Goal: Information Seeking & Learning: Learn about a topic

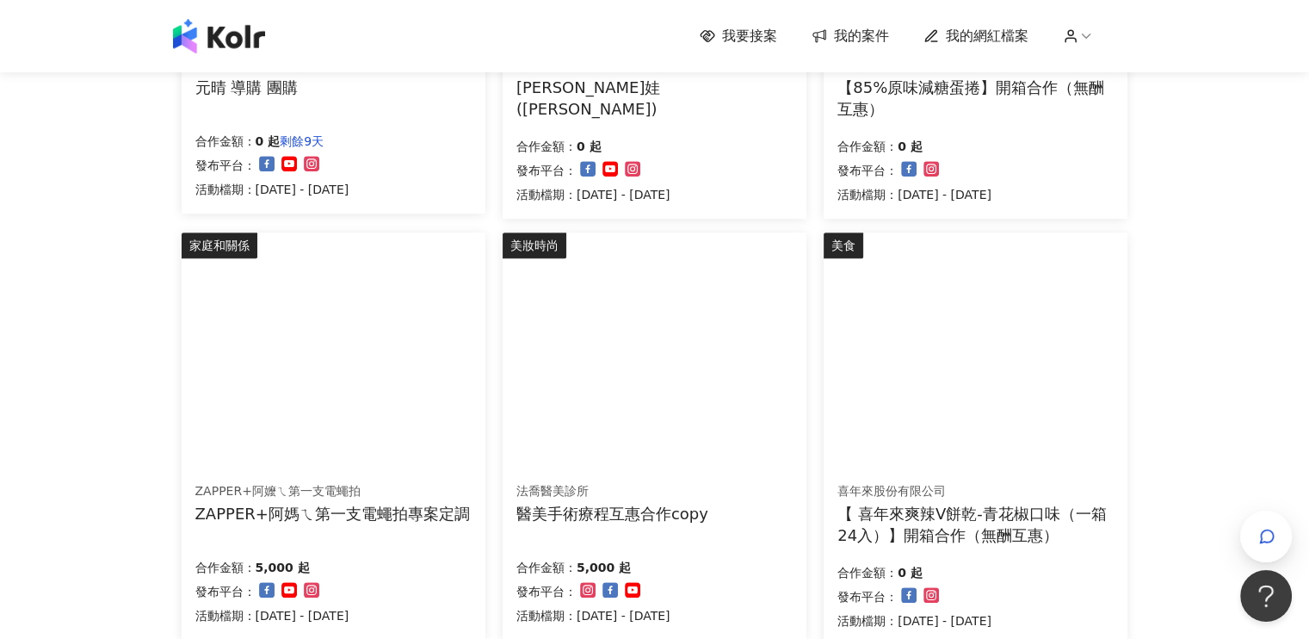
scroll to position [1033, 0]
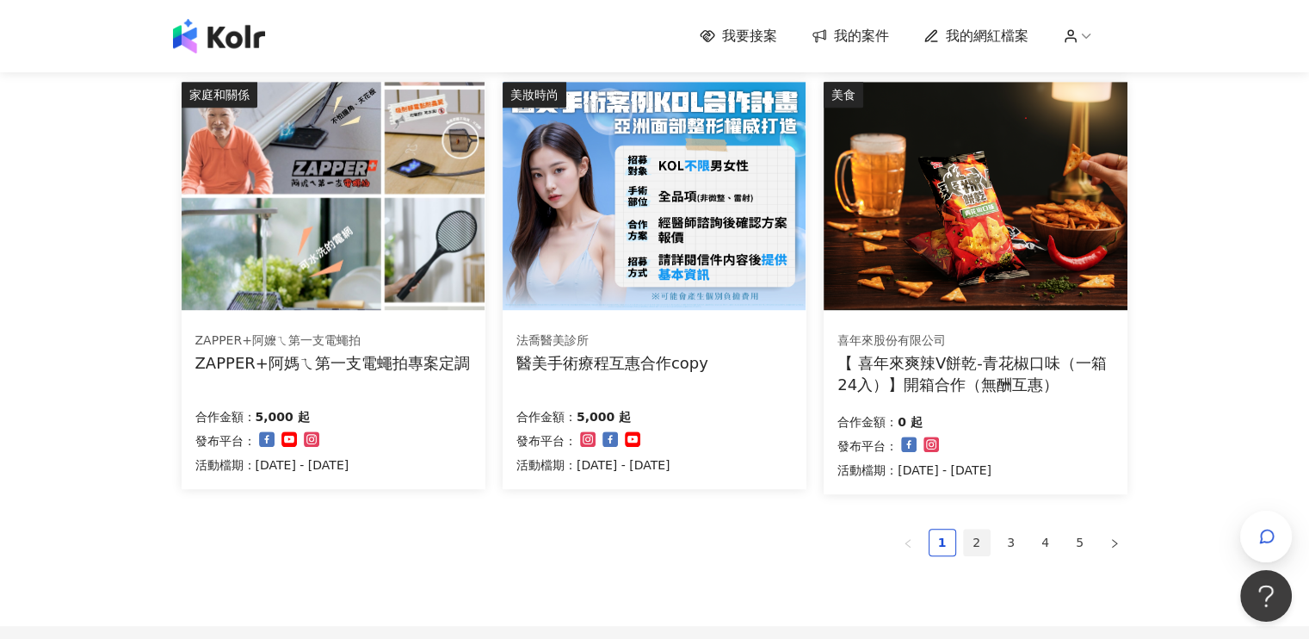
click at [966, 549] on link "2" at bounding box center [977, 542] width 26 height 26
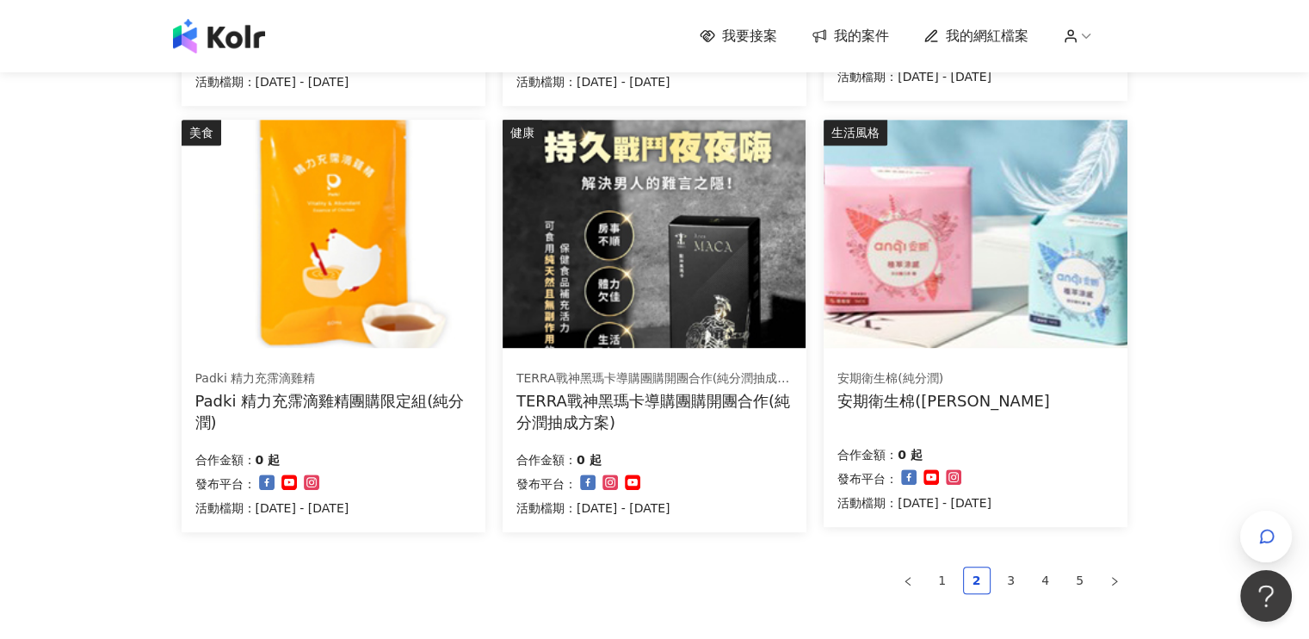
scroll to position [1209, 0]
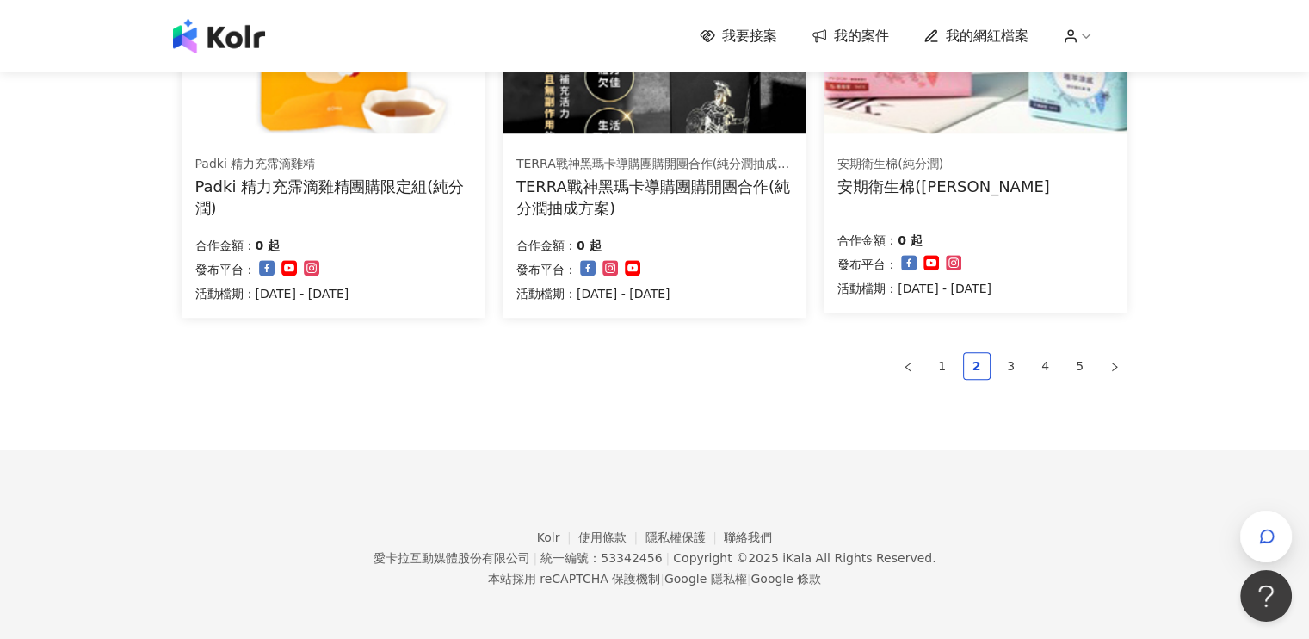
drag, startPoint x: 1013, startPoint y: 363, endPoint x: 1009, endPoint y: 387, distance: 24.5
click at [1012, 367] on link "3" at bounding box center [1011, 366] width 26 height 26
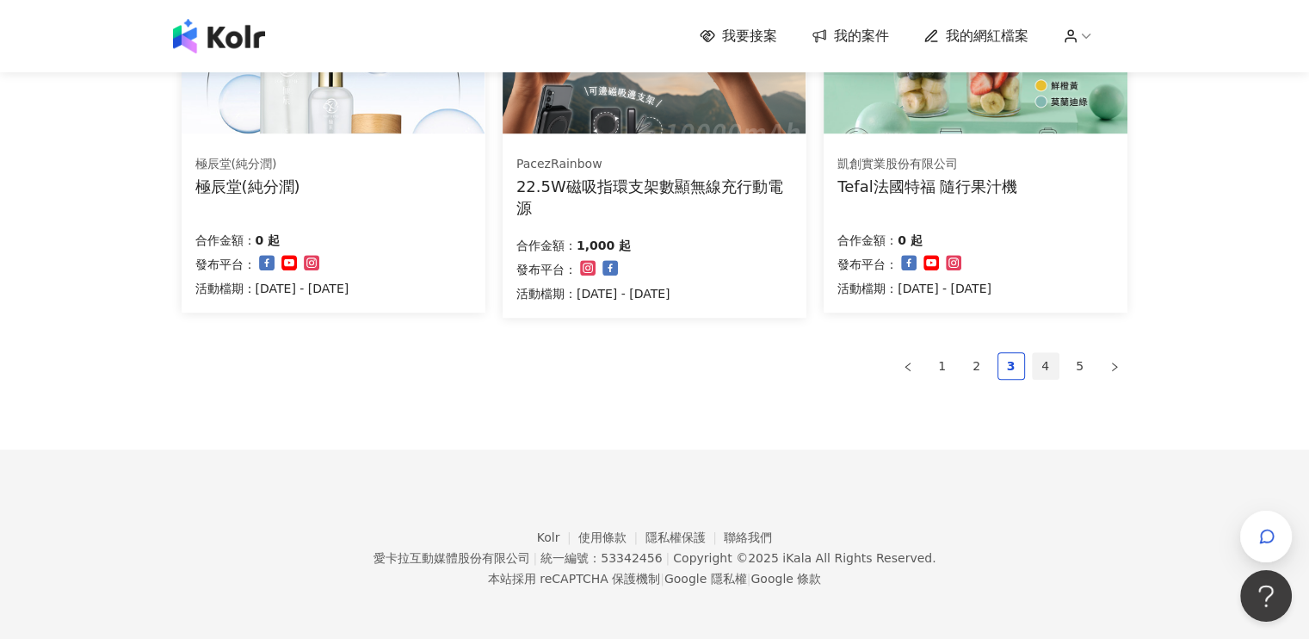
click at [1041, 368] on link "4" at bounding box center [1046, 366] width 26 height 26
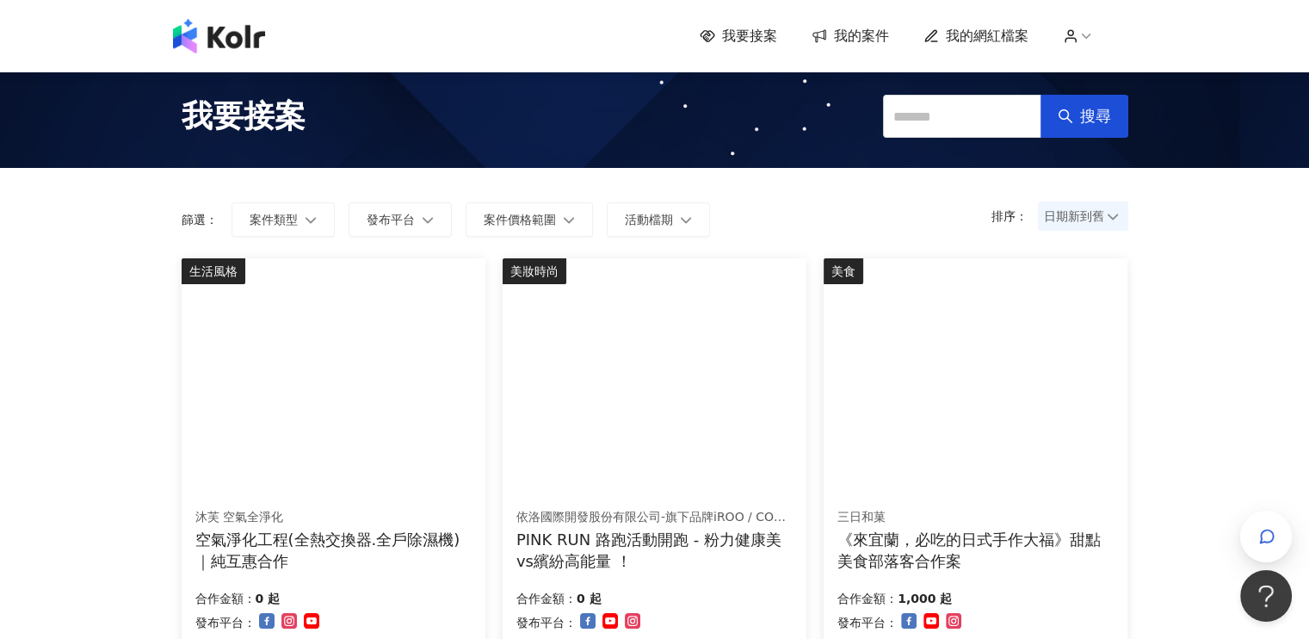
scroll to position [0, 0]
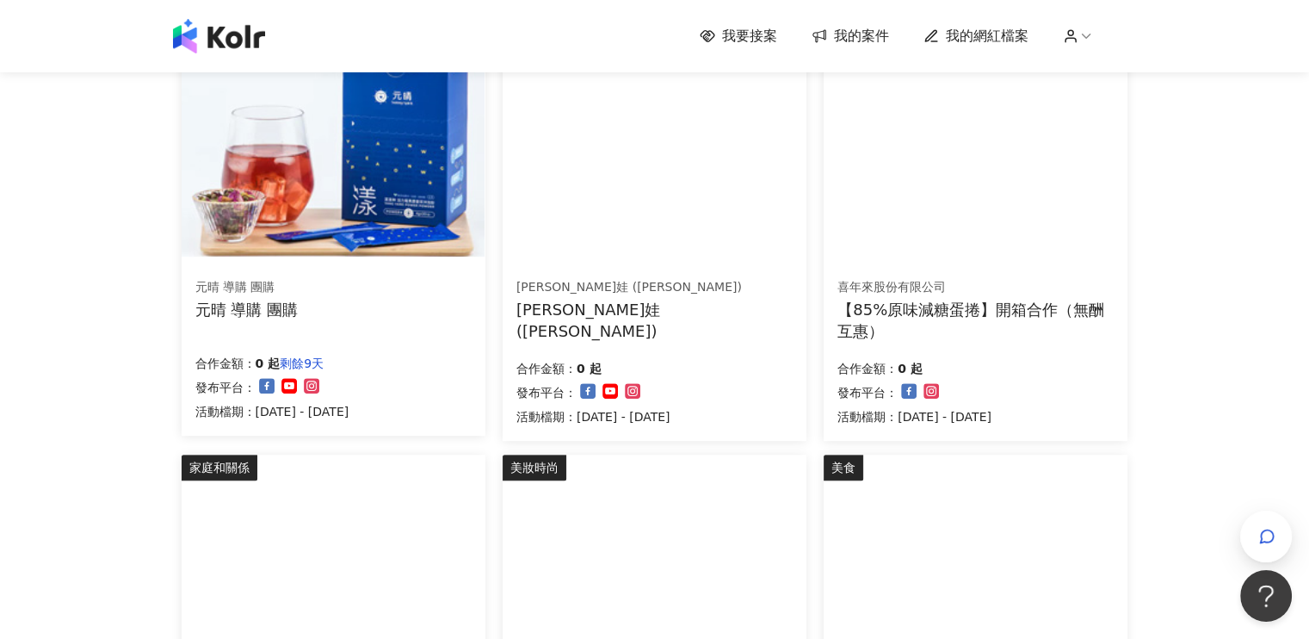
scroll to position [861, 0]
